Goal: Information Seeking & Learning: Learn about a topic

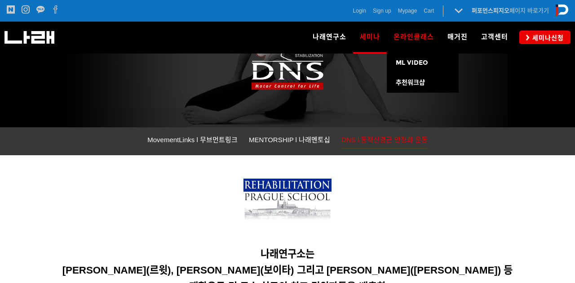
scroll to position [89, 0]
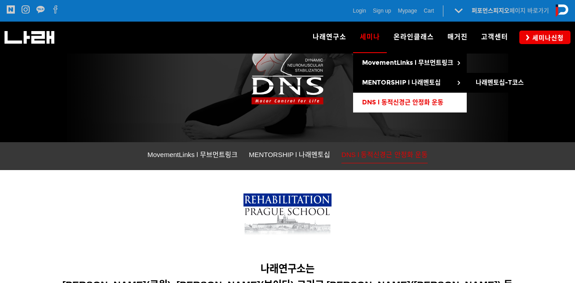
click at [383, 100] on span "DNS l 동적신경근 안정화 운동" at bounding box center [402, 102] width 81 height 8
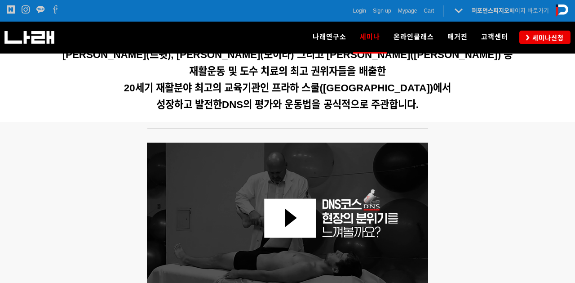
scroll to position [267, 0]
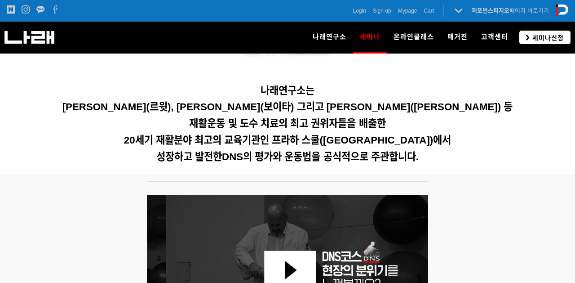
click at [547, 36] on span "세미나신청" at bounding box center [547, 37] width 34 height 9
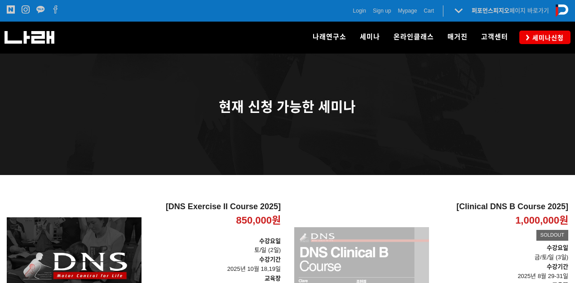
scroll to position [46, 0]
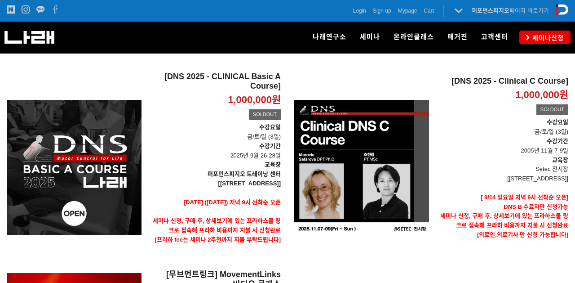
scroll to position [273, 0]
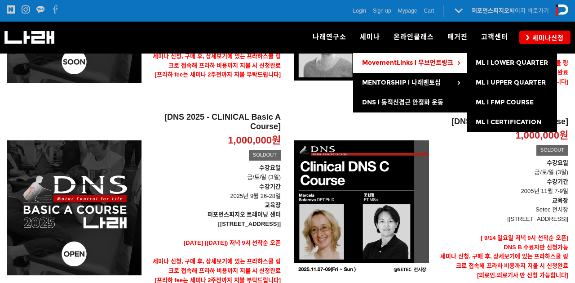
click at [437, 58] on link "MovementLinks l 무브먼트링크" at bounding box center [410, 63] width 114 height 20
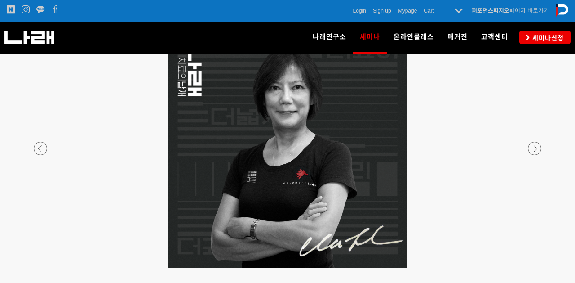
scroll to position [1637, 0]
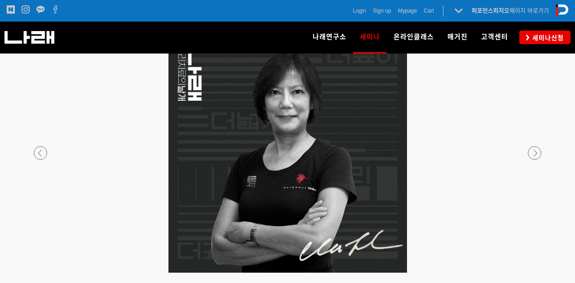
click at [44, 272] on div at bounding box center [287, 272] width 530 height 0
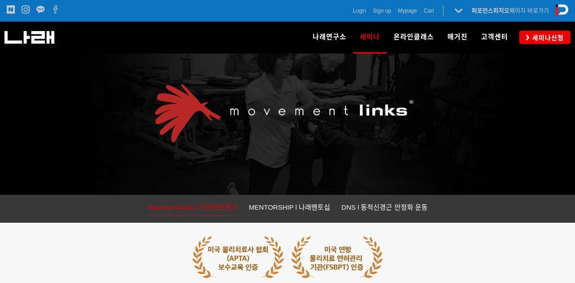
scroll to position [0, 0]
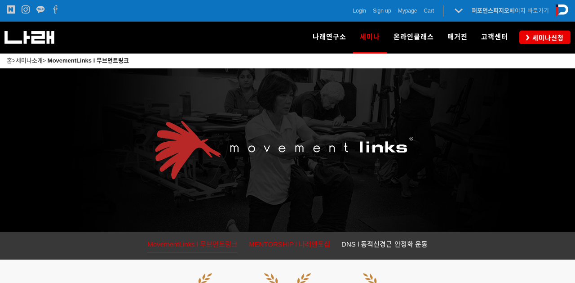
click at [314, 242] on span "MENTORSHIP l 나래멘토십" at bounding box center [289, 244] width 81 height 8
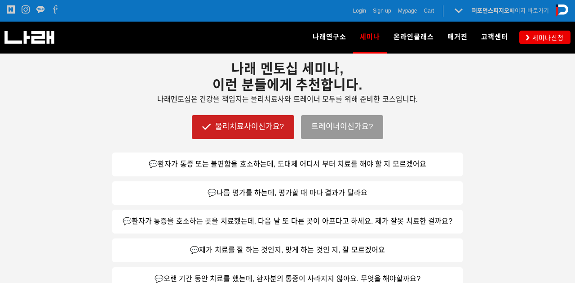
scroll to position [435, 0]
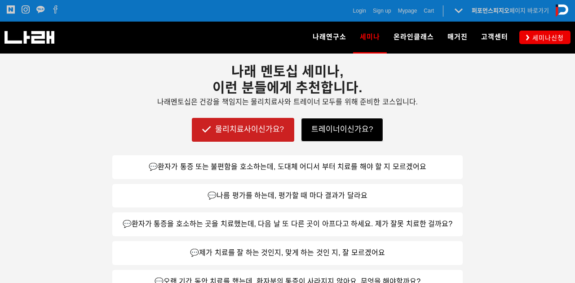
click at [343, 130] on link "트레이너이신가요?" at bounding box center [342, 129] width 82 height 23
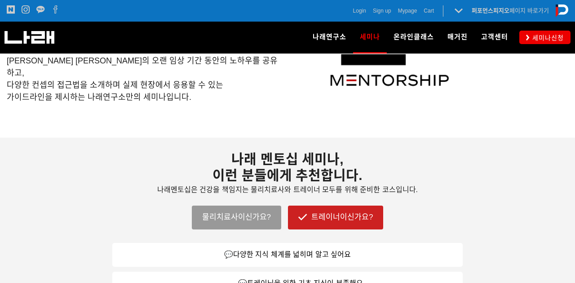
scroll to position [347, 0]
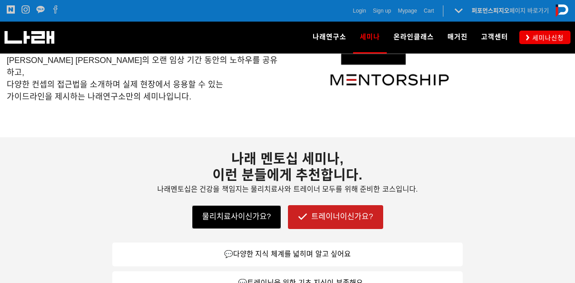
click at [246, 218] on link "물리치료사이신가요?" at bounding box center [236, 216] width 89 height 23
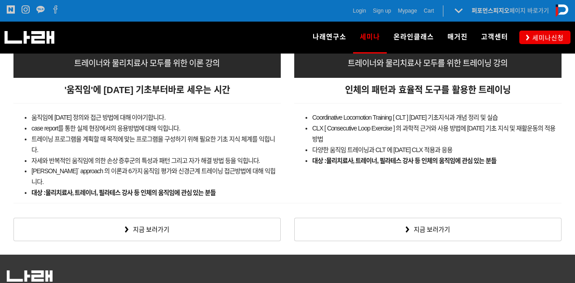
scroll to position [1599, 0]
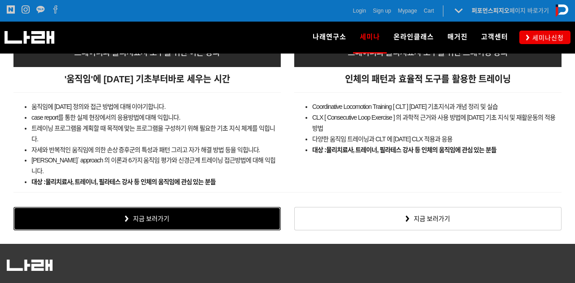
click at [227, 208] on link "지금 보러가기" at bounding box center [146, 218] width 267 height 23
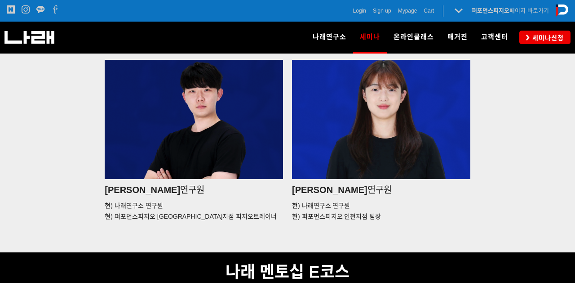
scroll to position [1592, 0]
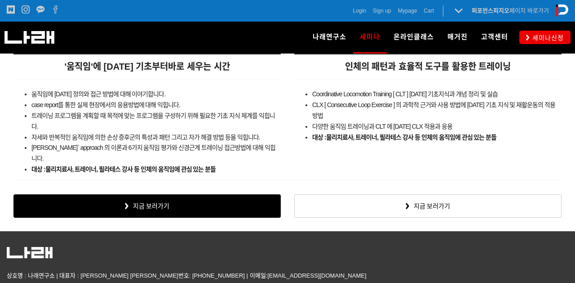
scroll to position [1448, 0]
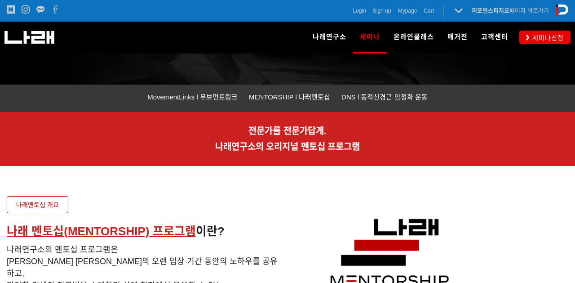
scroll to position [143, 0]
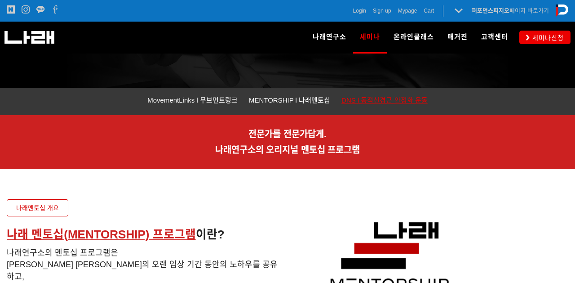
click at [375, 104] on link "DNS l 동적신경근 안정화 운동" at bounding box center [384, 101] width 86 height 14
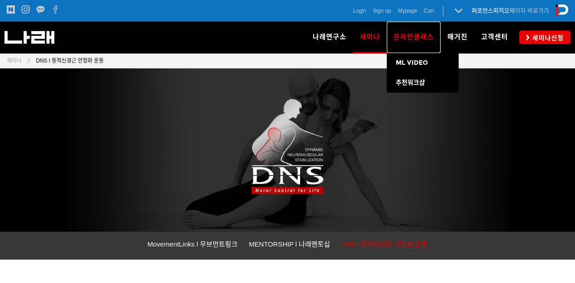
click at [416, 35] on span "온라인클래스" at bounding box center [414, 37] width 40 height 8
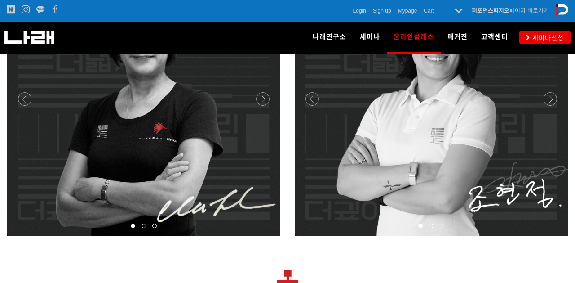
scroll to position [3131, 0]
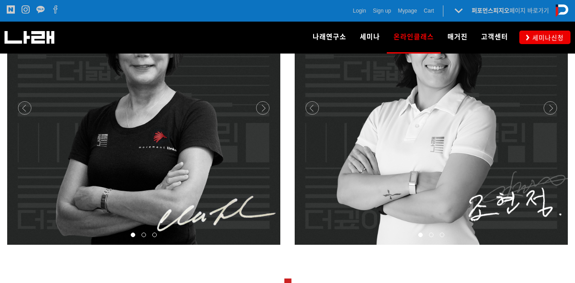
click at [545, 244] on div at bounding box center [431, 244] width 274 height 0
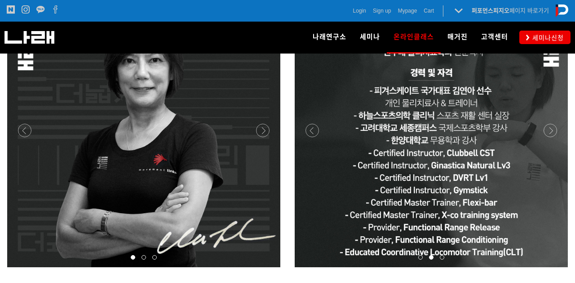
scroll to position [3110, 0]
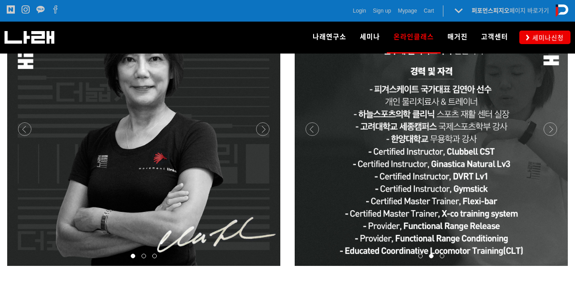
click at [547, 266] on div at bounding box center [431, 266] width 274 height 0
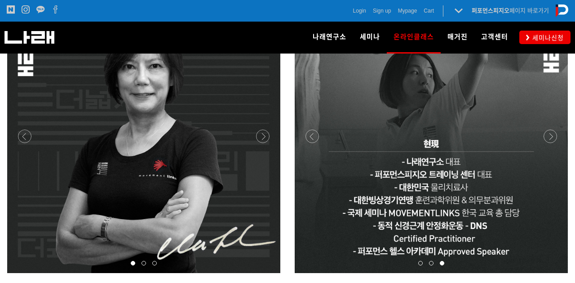
scroll to position [3104, 0]
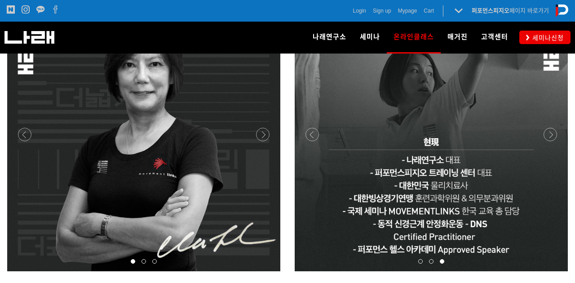
click at [550, 271] on div at bounding box center [431, 271] width 274 height 0
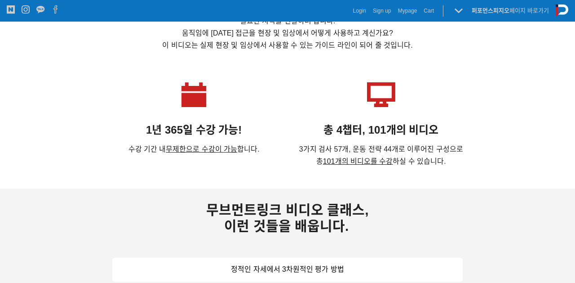
scroll to position [0, 0]
